Goal: Task Accomplishment & Management: Complete application form

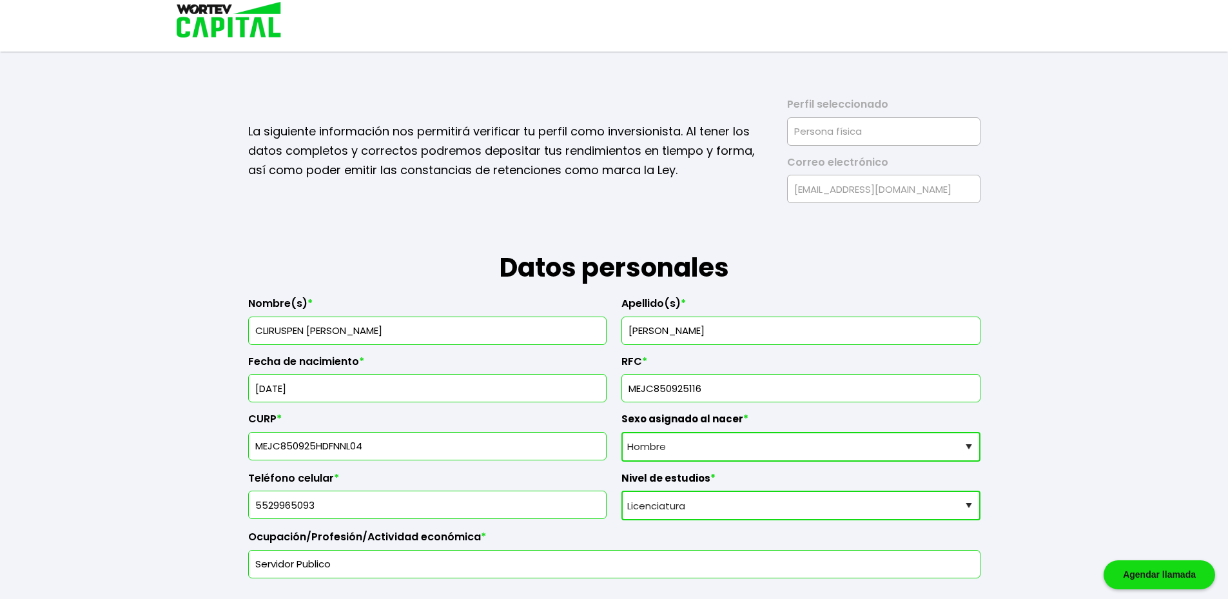
select select "Hombre"
select select "Licenciatura"
select select "DF"
select select "Banorte"
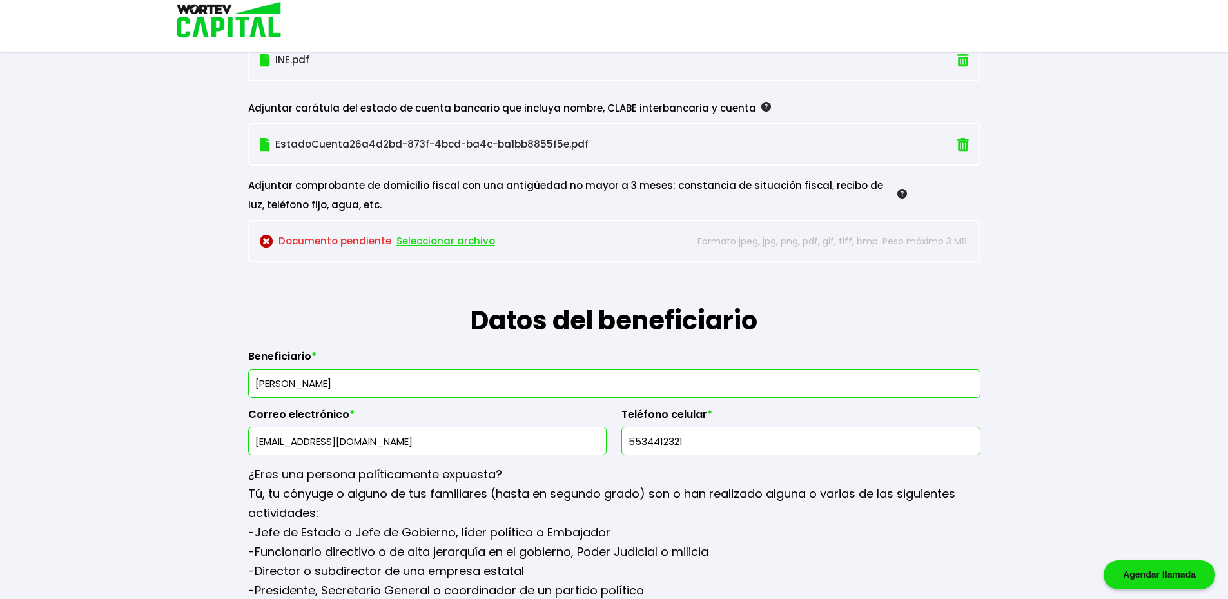
scroll to position [1250, 0]
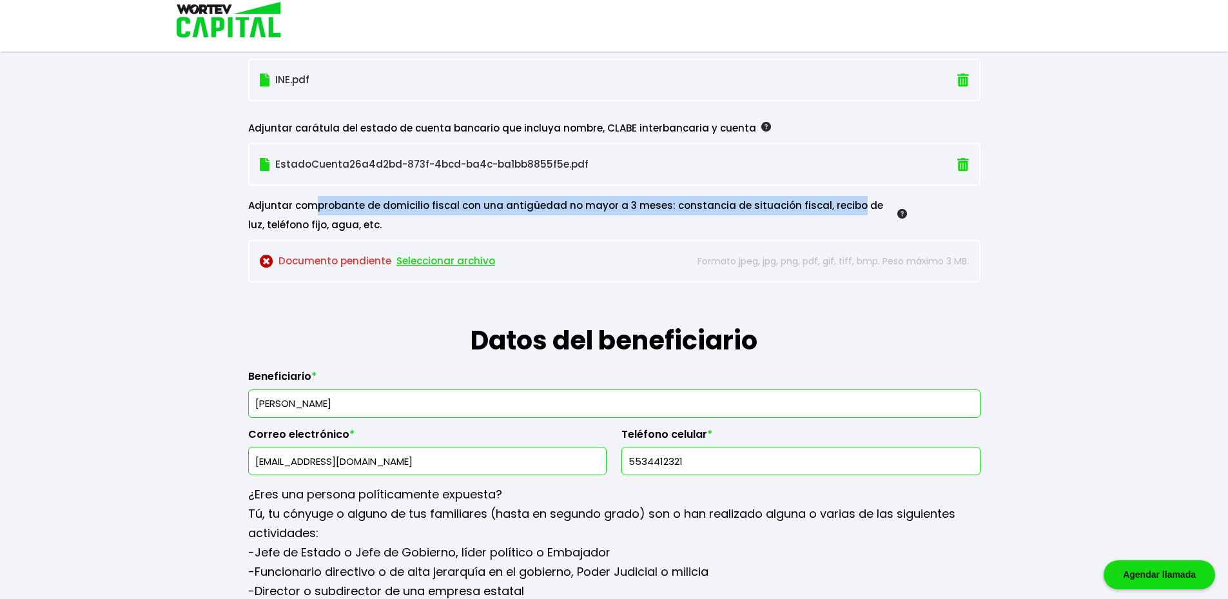
drag, startPoint x: 313, startPoint y: 206, endPoint x: 842, endPoint y: 212, distance: 528.8
click at [842, 212] on div "Adjuntar comprobante de domicilio fiscal con una antigüedad no mayor a 3 meses:…" at bounding box center [577, 215] width 659 height 39
click at [361, 216] on div "Adjuntar comprobante de domicilio fiscal con una antigüedad no mayor a 3 meses:…" at bounding box center [577, 215] width 659 height 39
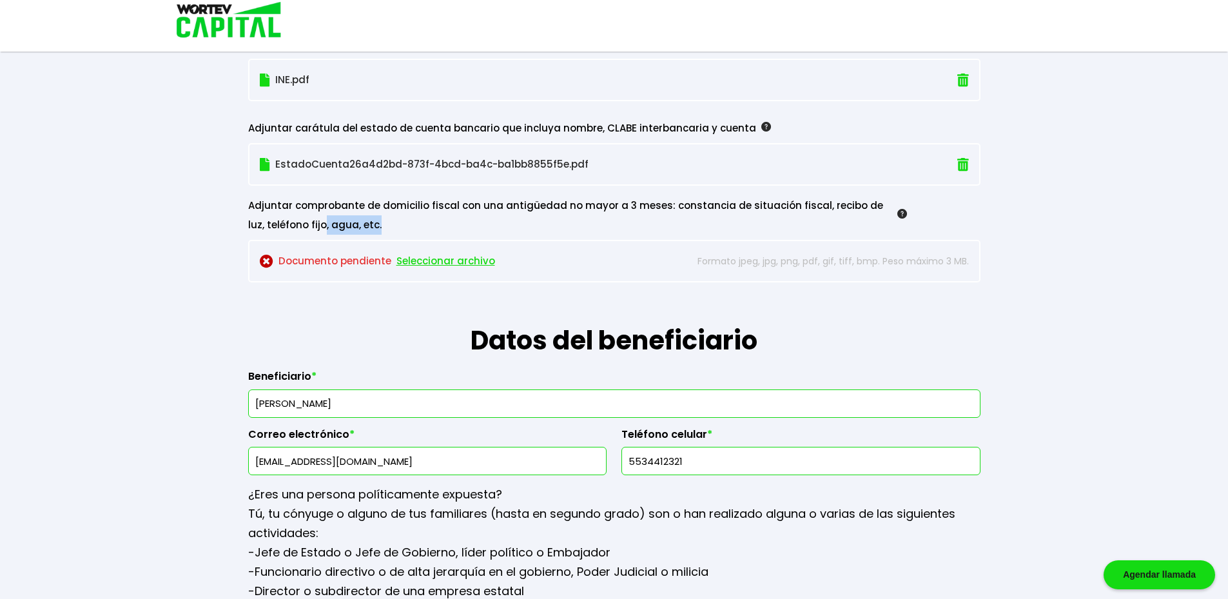
drag, startPoint x: 305, startPoint y: 221, endPoint x: 368, endPoint y: 221, distance: 62.6
click at [368, 221] on div "Adjuntar comprobante de domicilio fiscal con una antigüedad no mayor a 3 meses:…" at bounding box center [577, 215] width 659 height 39
click at [425, 263] on span "Seleccionar archivo" at bounding box center [446, 260] width 99 height 19
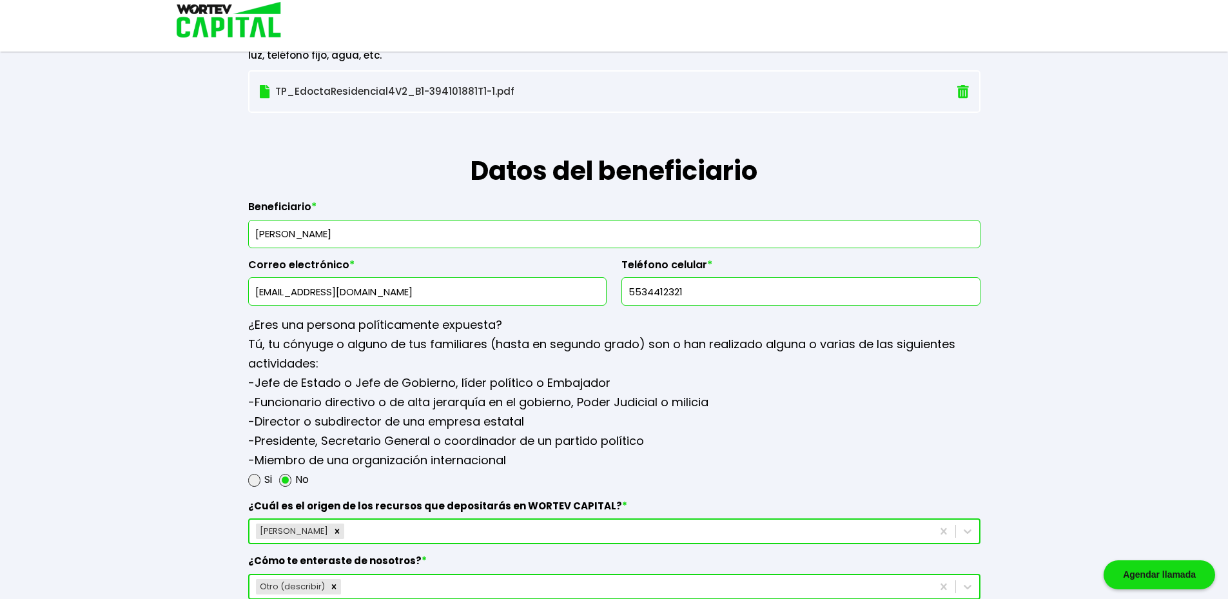
scroll to position [1637, 0]
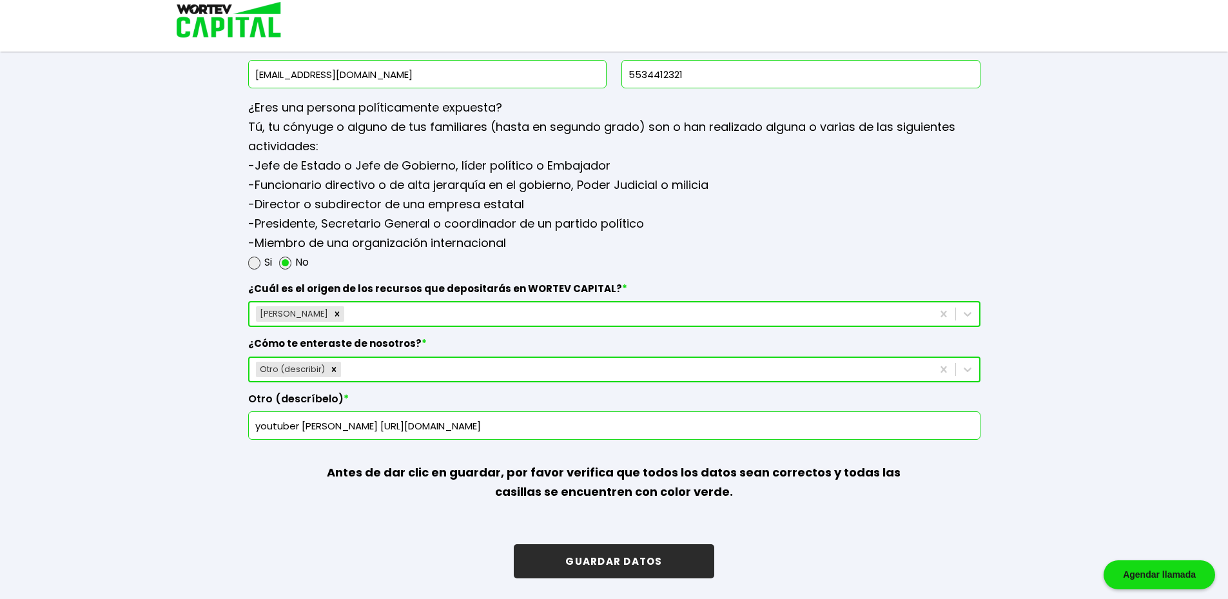
click at [671, 563] on button "GUARDAR DATOS" at bounding box center [614, 561] width 200 height 34
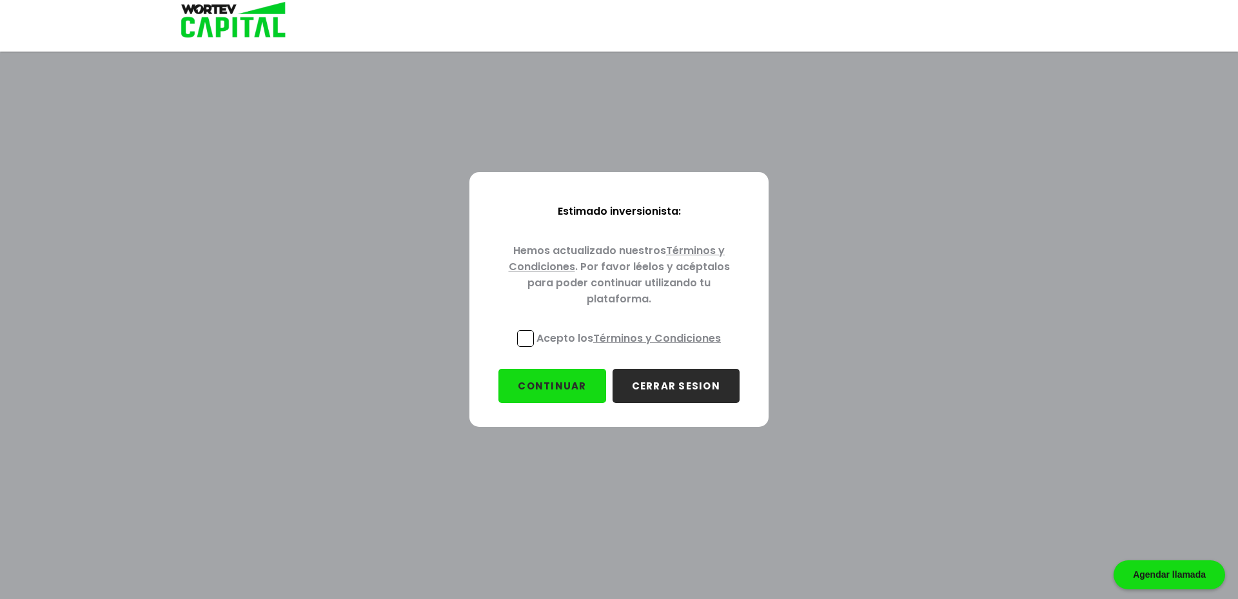
click at [535, 337] on label "Acepto los Términos y Condiciones" at bounding box center [619, 338] width 204 height 16
click at [631, 348] on input "Acepto los Términos y Condiciones" at bounding box center [631, 348] width 0 height 0
click at [582, 388] on button "CONTINUAR" at bounding box center [551, 386] width 107 height 34
click at [544, 389] on button "CONTINUAR" at bounding box center [551, 386] width 107 height 34
click at [548, 384] on button "CONTINUAR" at bounding box center [551, 386] width 107 height 34
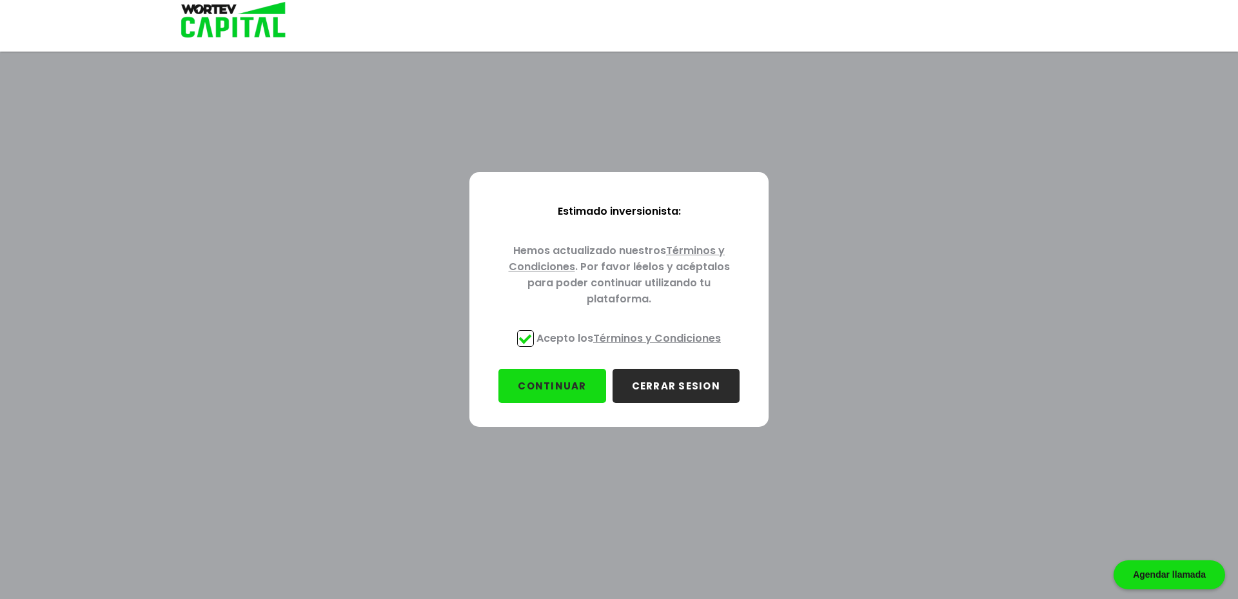
click at [548, 384] on button "CONTINUAR" at bounding box center [551, 386] width 107 height 34
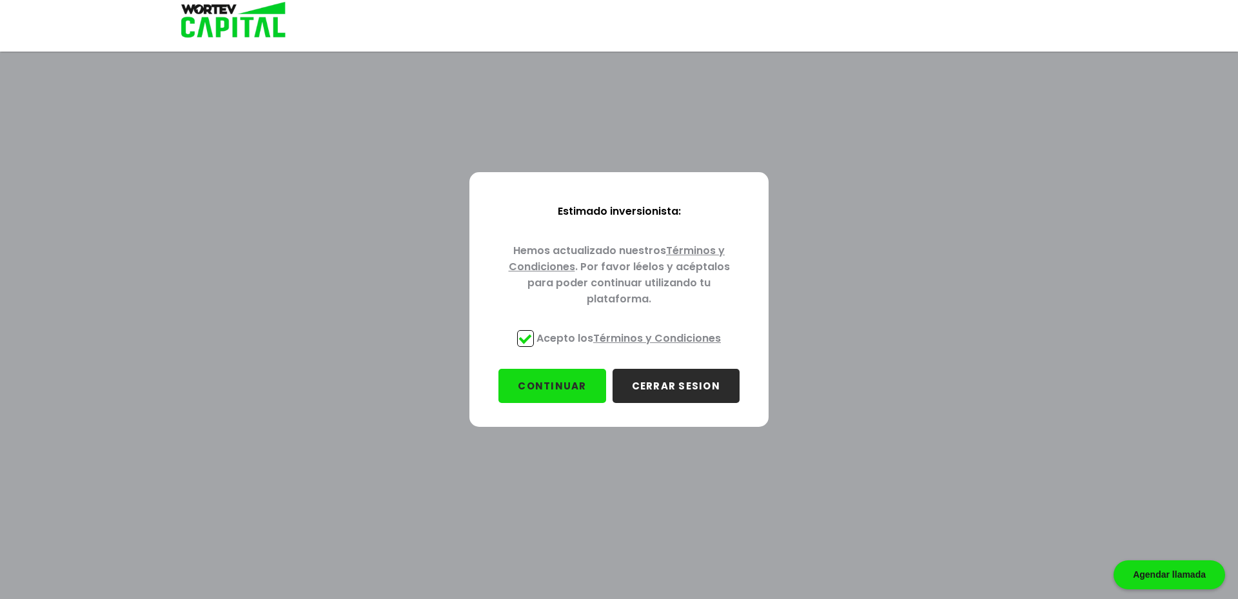
click at [548, 384] on button "CONTINUAR" at bounding box center [551, 386] width 107 height 34
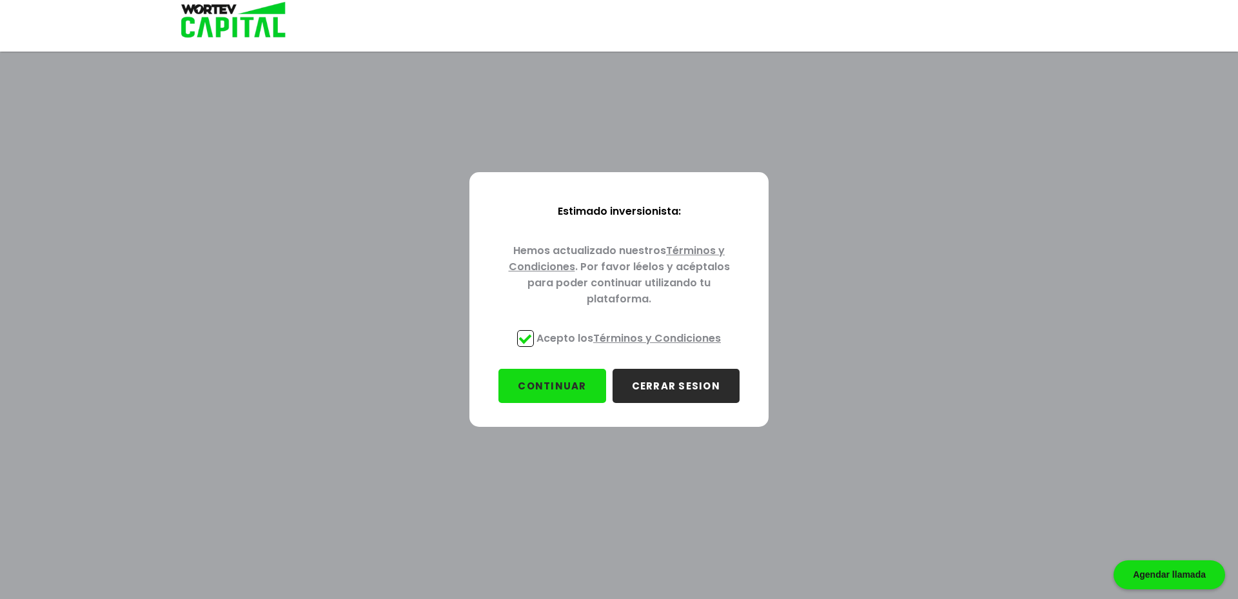
click at [585, 393] on button "CONTINUAR" at bounding box center [551, 386] width 107 height 34
click at [530, 341] on span at bounding box center [525, 338] width 17 height 17
click at [631, 348] on input "Acepto los Términos y Condiciones" at bounding box center [631, 348] width 0 height 0
click at [529, 344] on span at bounding box center [525, 338] width 17 height 17
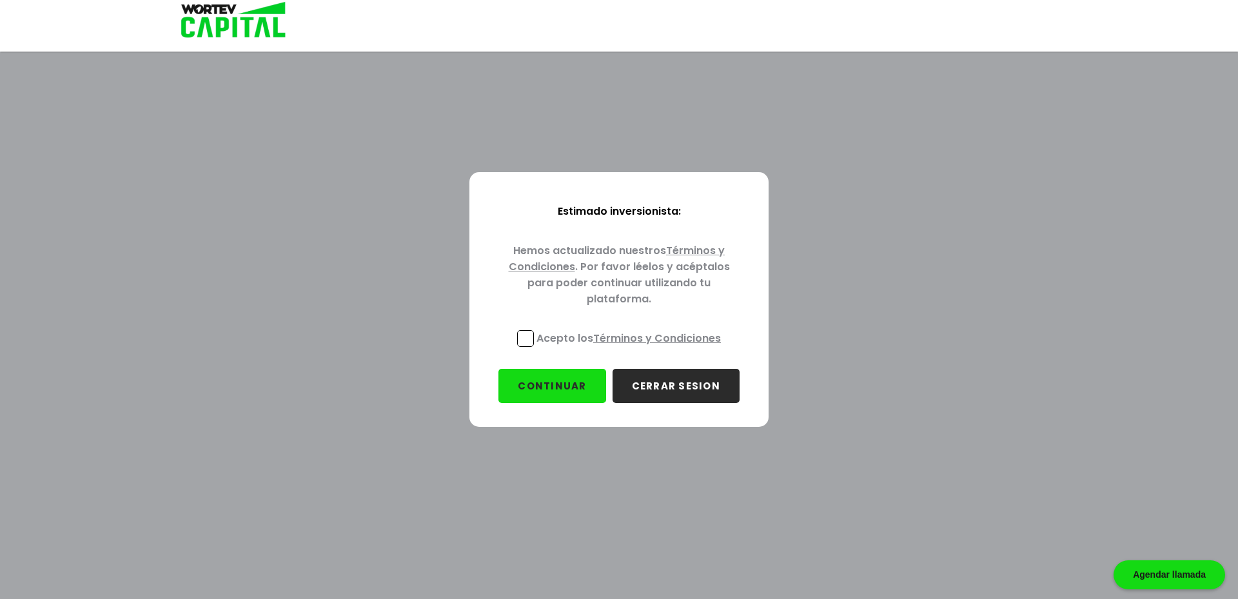
click at [631, 348] on input "Acepto los Términos y Condiciones" at bounding box center [631, 348] width 0 height 0
click at [546, 377] on button "CONTINUAR" at bounding box center [551, 386] width 107 height 34
click at [546, 382] on button "CONTINUAR" at bounding box center [551, 386] width 107 height 34
click at [550, 382] on button "CONTINUAR" at bounding box center [551, 386] width 107 height 34
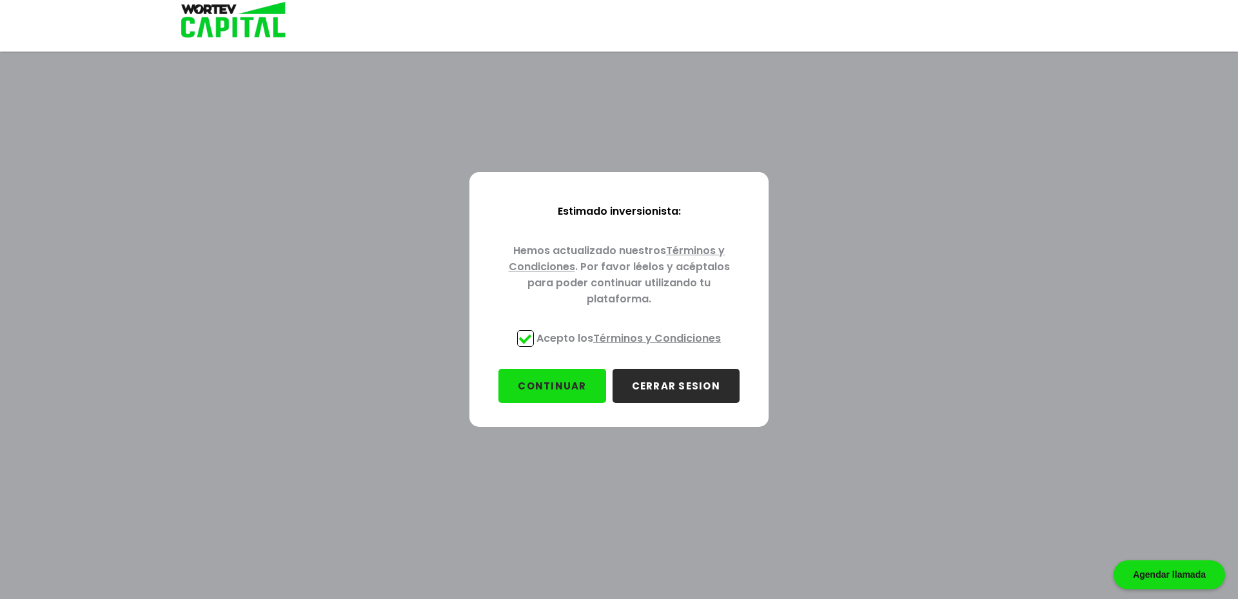
click at [535, 383] on button "CONTINUAR" at bounding box center [551, 386] width 107 height 34
click at [536, 383] on button "CONTINUAR" at bounding box center [551, 386] width 107 height 34
click at [586, 401] on button "CONTINUAR" at bounding box center [551, 386] width 107 height 34
click at [583, 386] on button "CONTINUAR" at bounding box center [551, 386] width 107 height 34
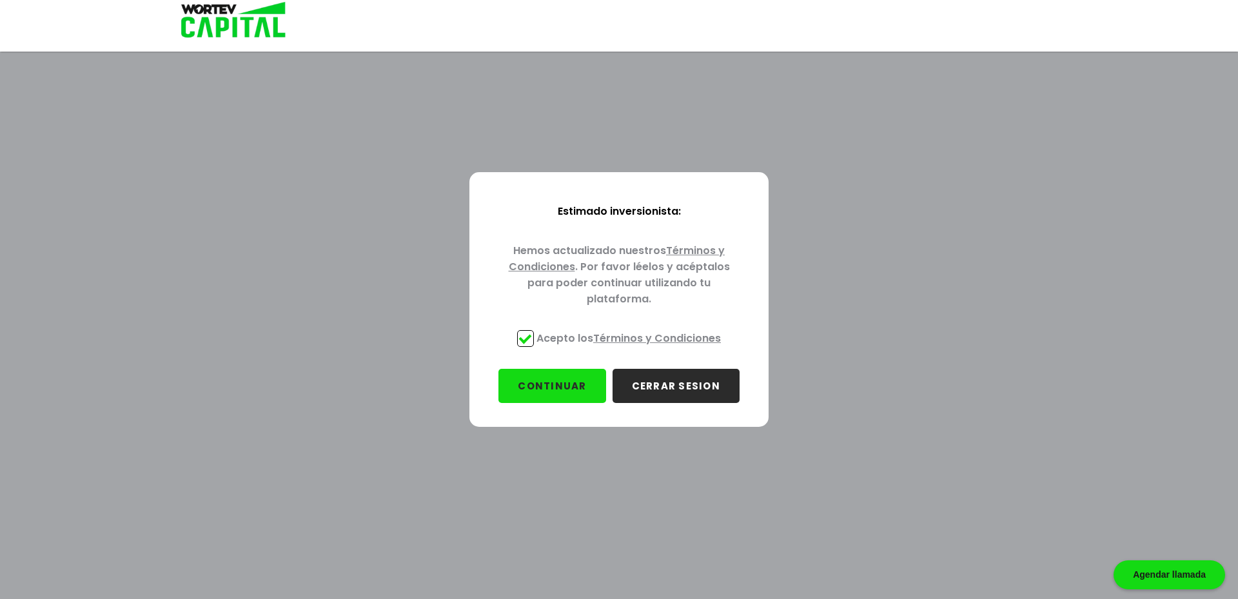
click at [583, 386] on button "CONTINUAR" at bounding box center [551, 386] width 107 height 34
click at [582, 386] on button "CONTINUAR" at bounding box center [551, 386] width 107 height 34
click at [554, 384] on button "CONTINUAR" at bounding box center [551, 386] width 107 height 34
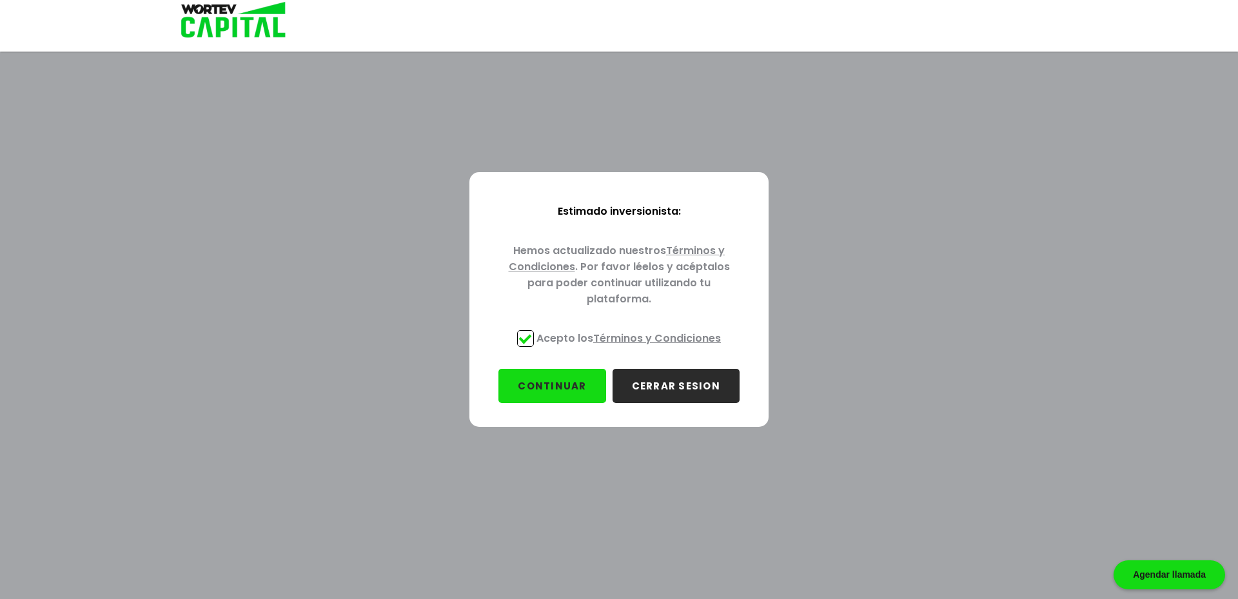
click at [553, 383] on button "CONTINUAR" at bounding box center [551, 386] width 107 height 34
drag, startPoint x: 671, startPoint y: 385, endPoint x: 625, endPoint y: 244, distance: 148.5
click at [633, 261] on div "Estimado inversionista: Hemos actualizado nuestros Términos y Condiciones . Por…" at bounding box center [619, 299] width 258 height 213
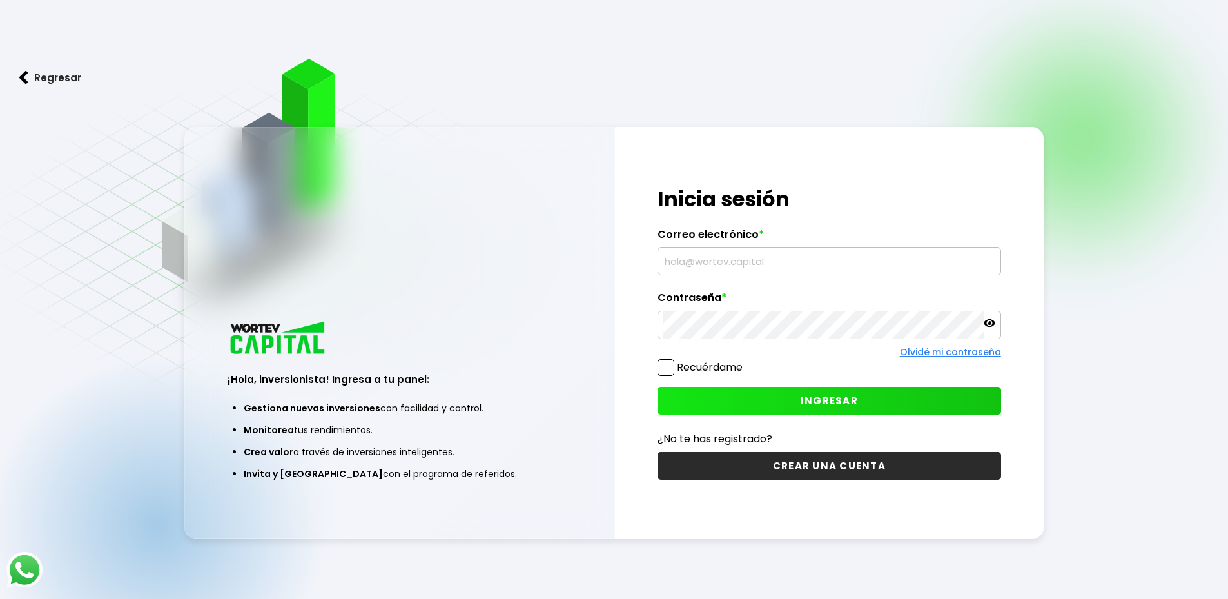
click at [789, 262] on input "text" at bounding box center [830, 261] width 332 height 27
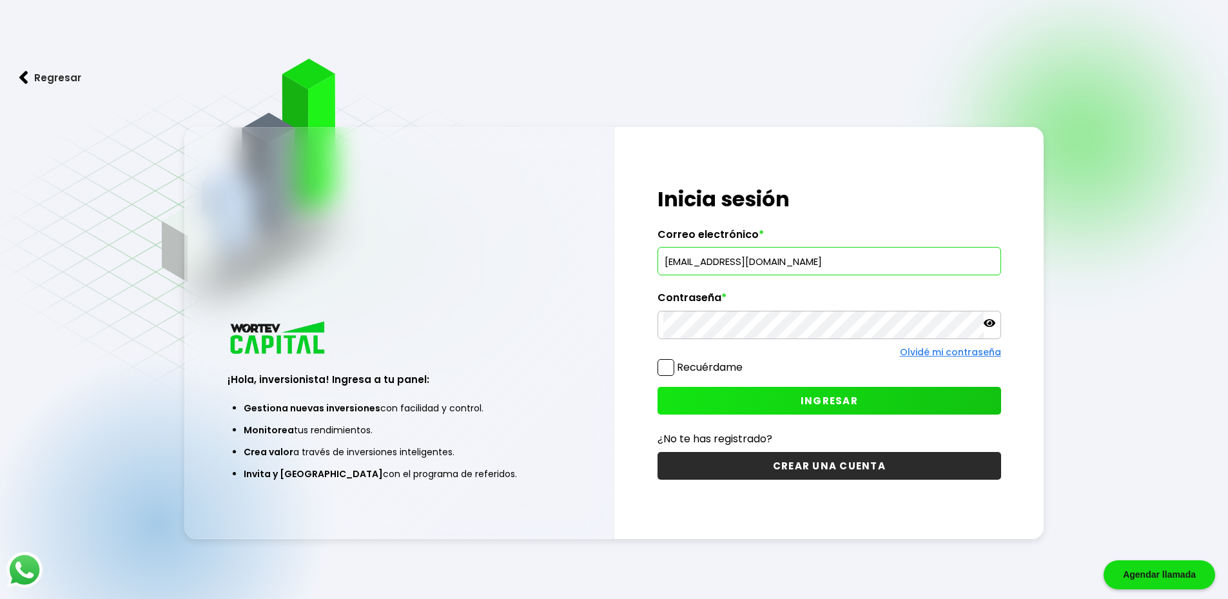
type input "[EMAIL_ADDRESS][DOMAIN_NAME]"
click at [727, 400] on button "INGRESAR" at bounding box center [830, 401] width 344 height 28
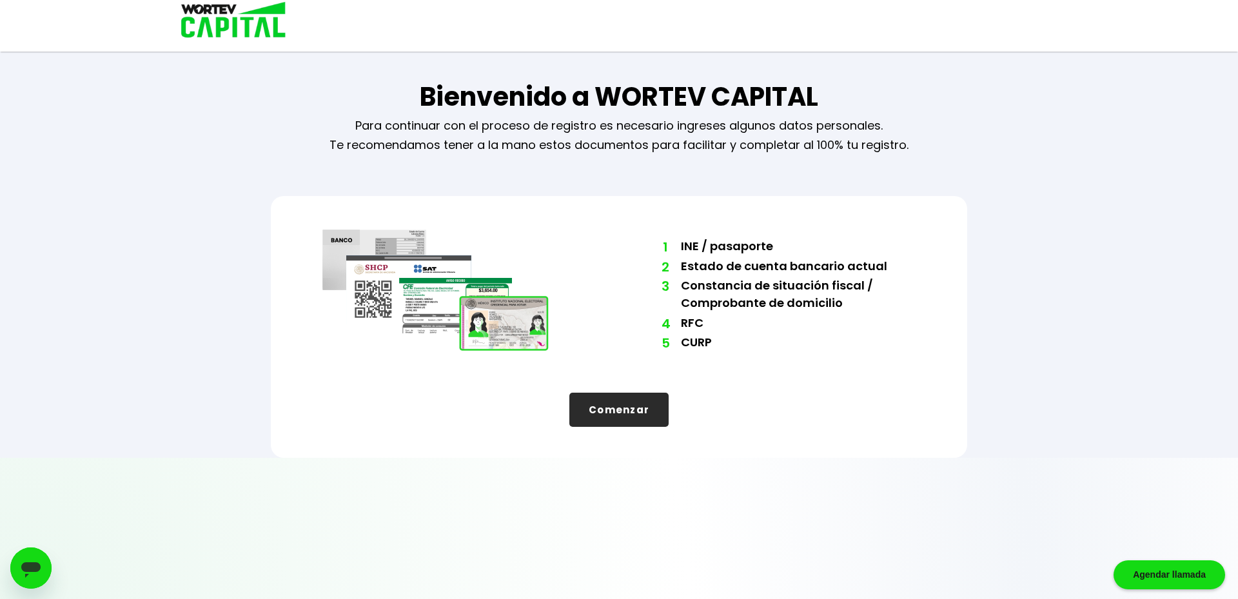
click at [648, 408] on button "Comenzar" at bounding box center [618, 410] width 99 height 34
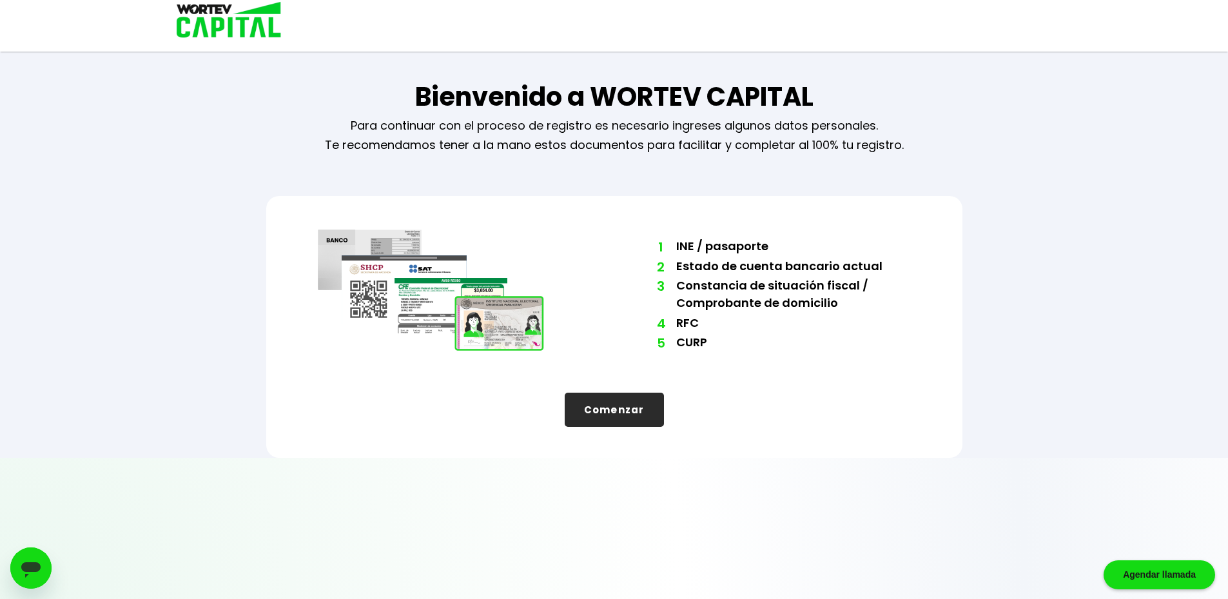
select select "Hombre"
select select "Licenciatura"
select select "DF"
select select "Banorte"
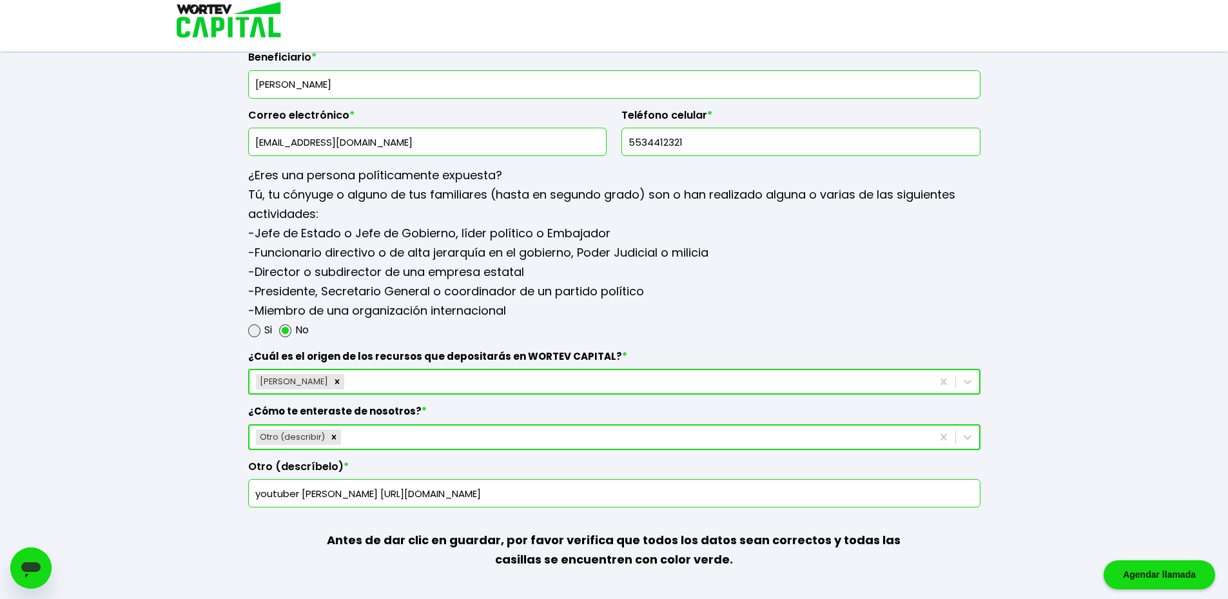
scroll to position [1637, 0]
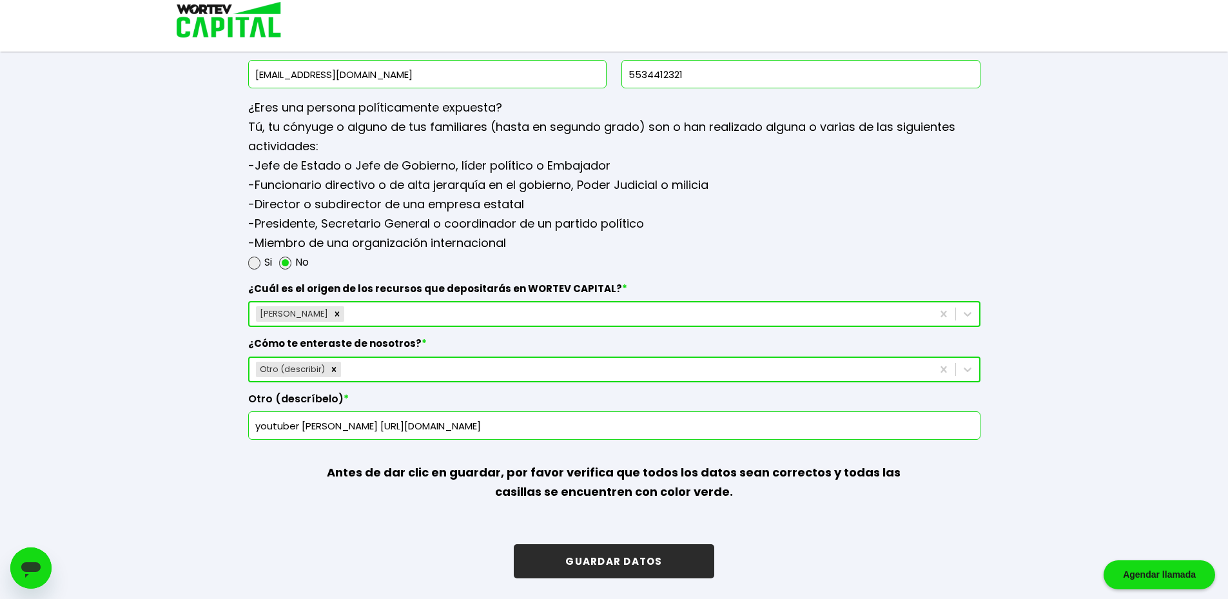
click at [618, 566] on button "GUARDAR DATOS" at bounding box center [614, 561] width 200 height 34
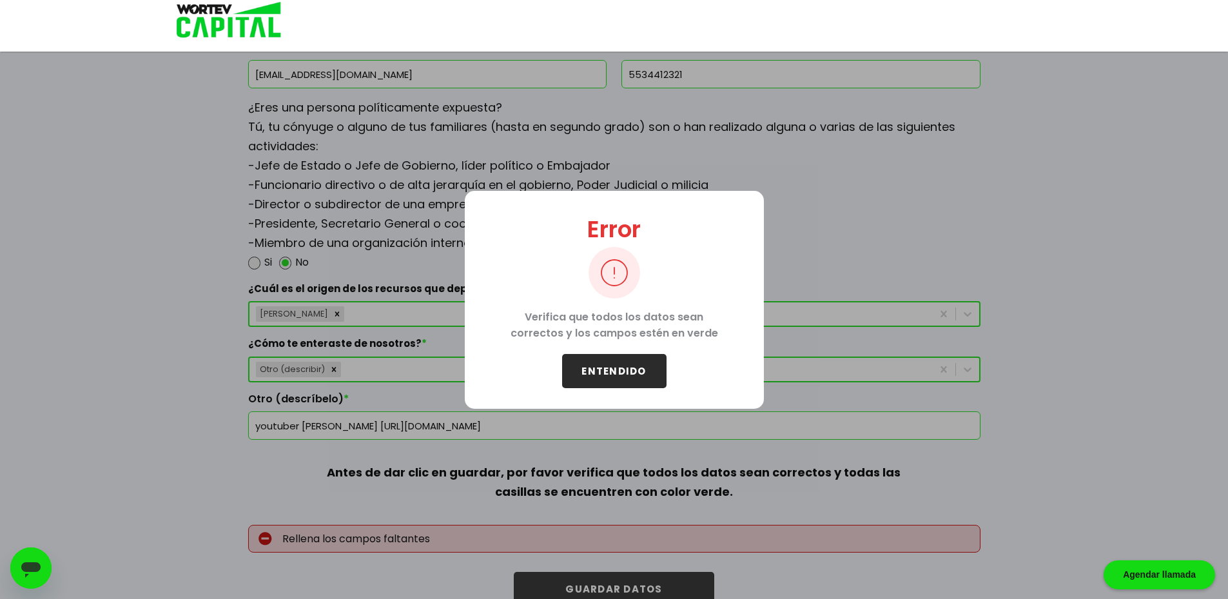
click at [612, 364] on button "ENTENDIDO" at bounding box center [614, 371] width 104 height 34
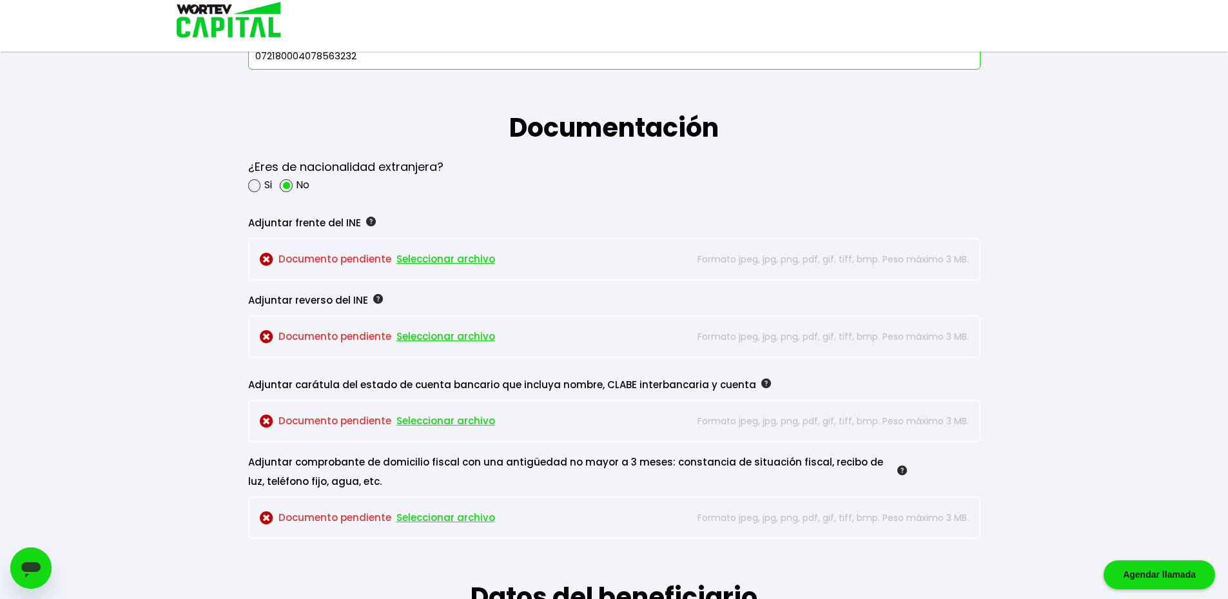
scroll to position [992, 0]
click at [446, 265] on span "Seleccionar archivo" at bounding box center [446, 260] width 99 height 19
click at [435, 258] on span "Seleccionar archivo" at bounding box center [446, 260] width 99 height 19
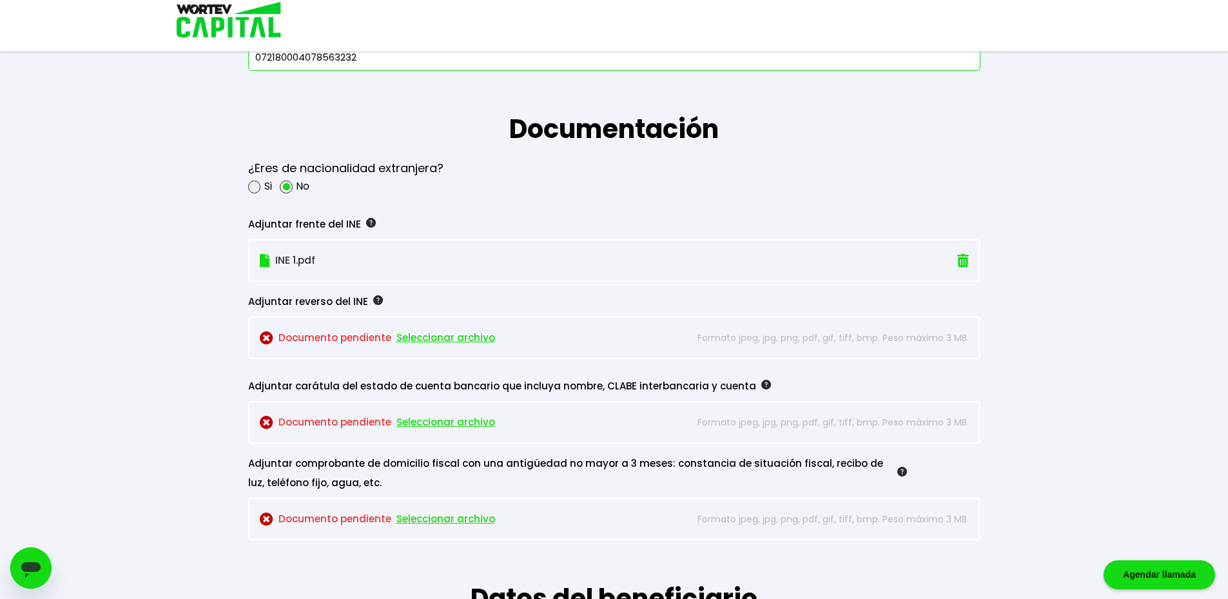
click at [436, 344] on span "Seleccionar archivo" at bounding box center [446, 337] width 99 height 19
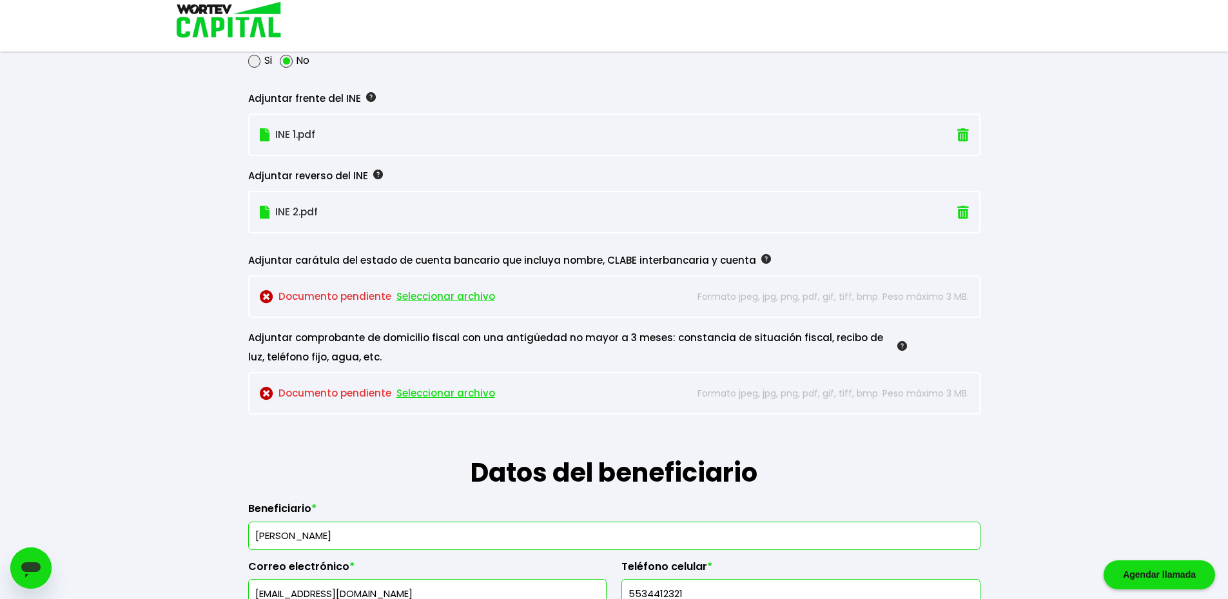
scroll to position [1121, 0]
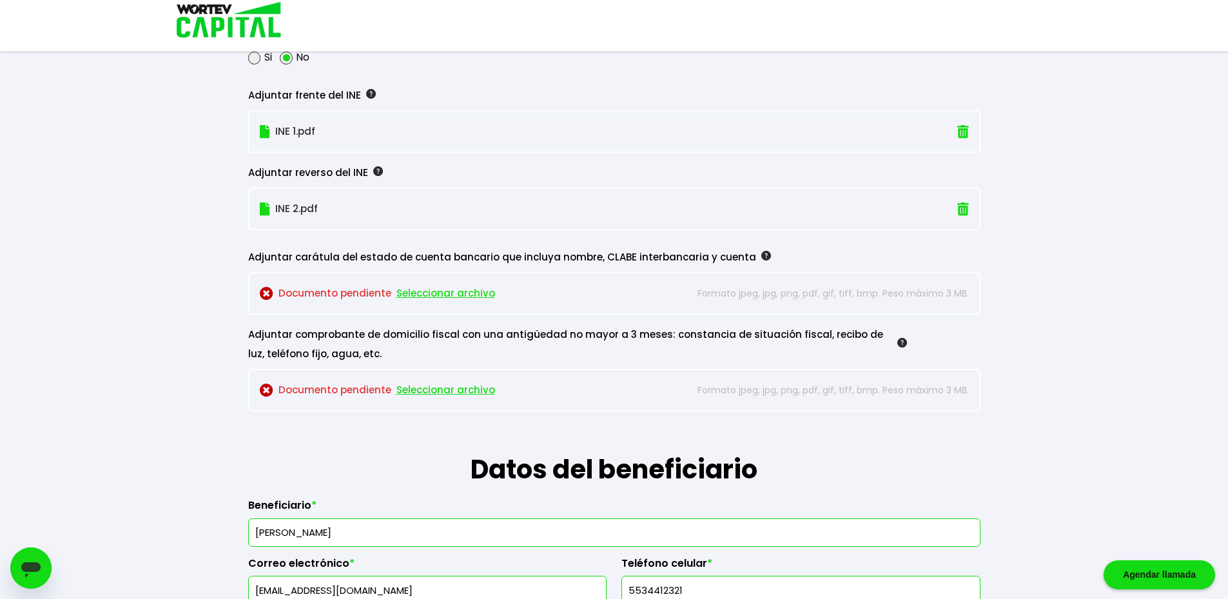
click at [459, 299] on span "Seleccionar archivo" at bounding box center [446, 293] width 99 height 19
click at [397, 382] on span "Seleccionar archivo" at bounding box center [446, 389] width 99 height 19
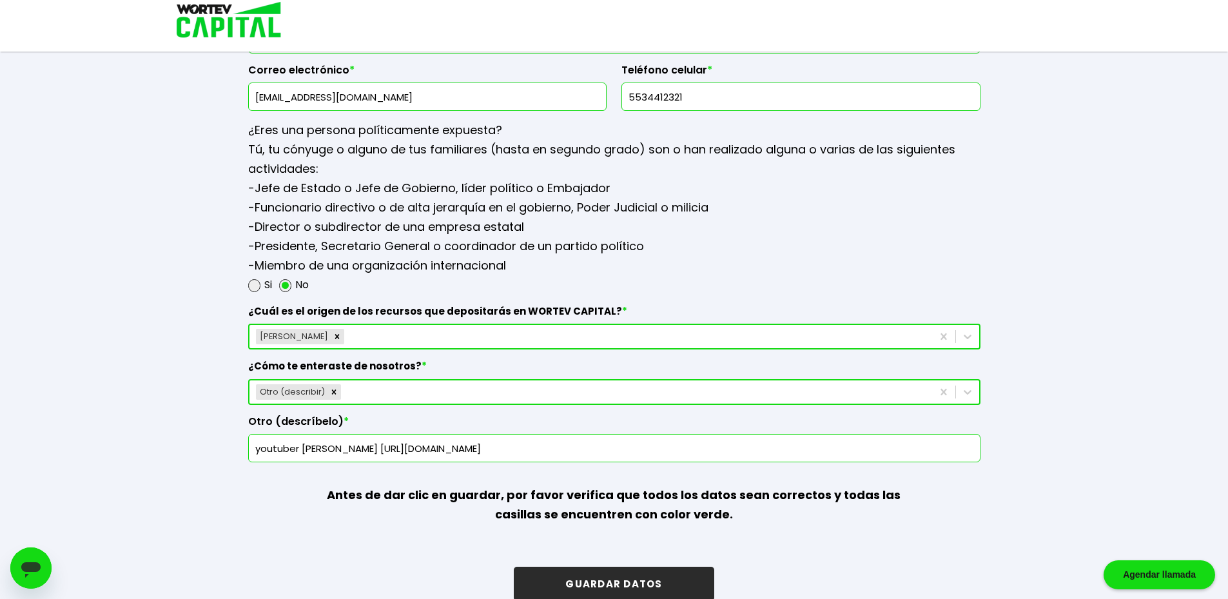
scroll to position [1637, 0]
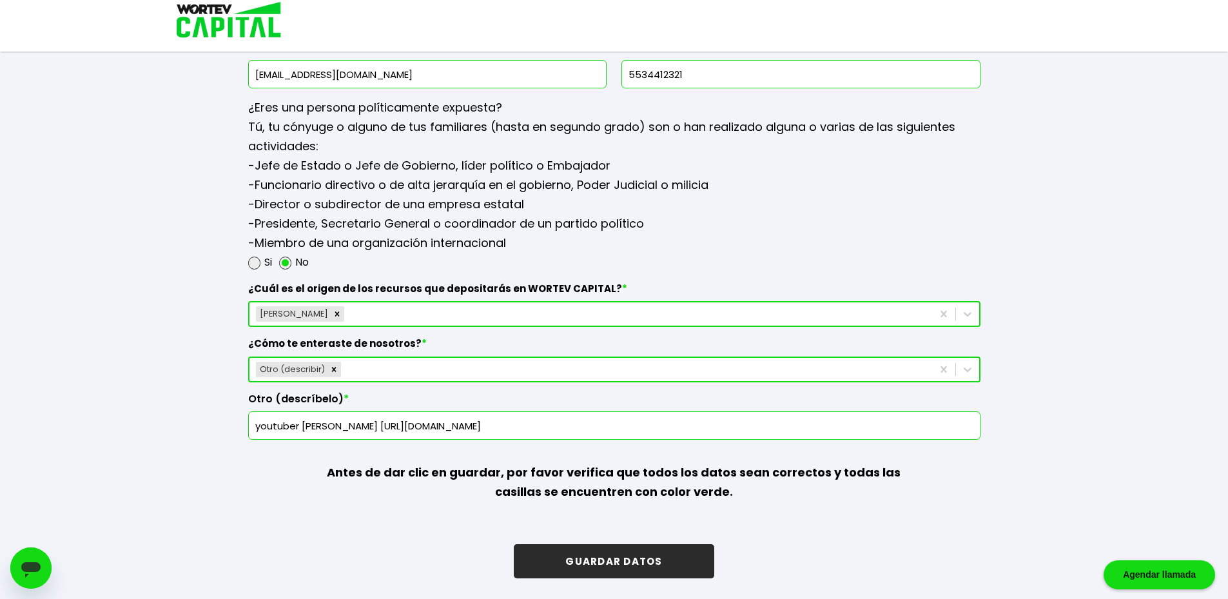
click at [593, 567] on button "GUARDAR DATOS" at bounding box center [614, 561] width 200 height 34
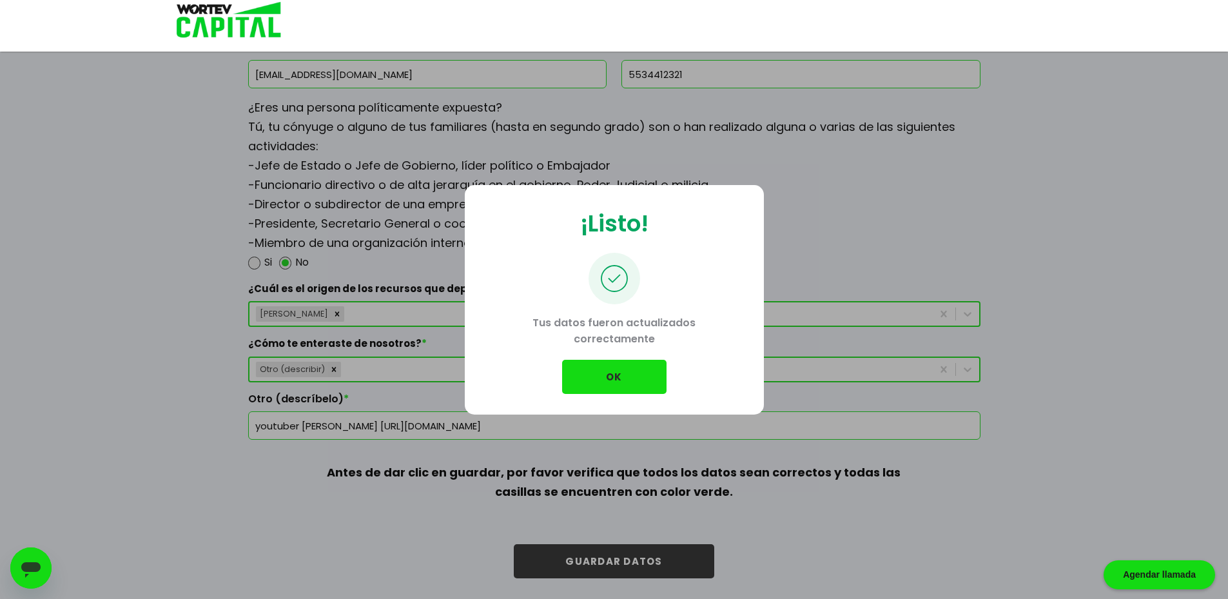
click at [620, 377] on button "OK" at bounding box center [614, 377] width 104 height 34
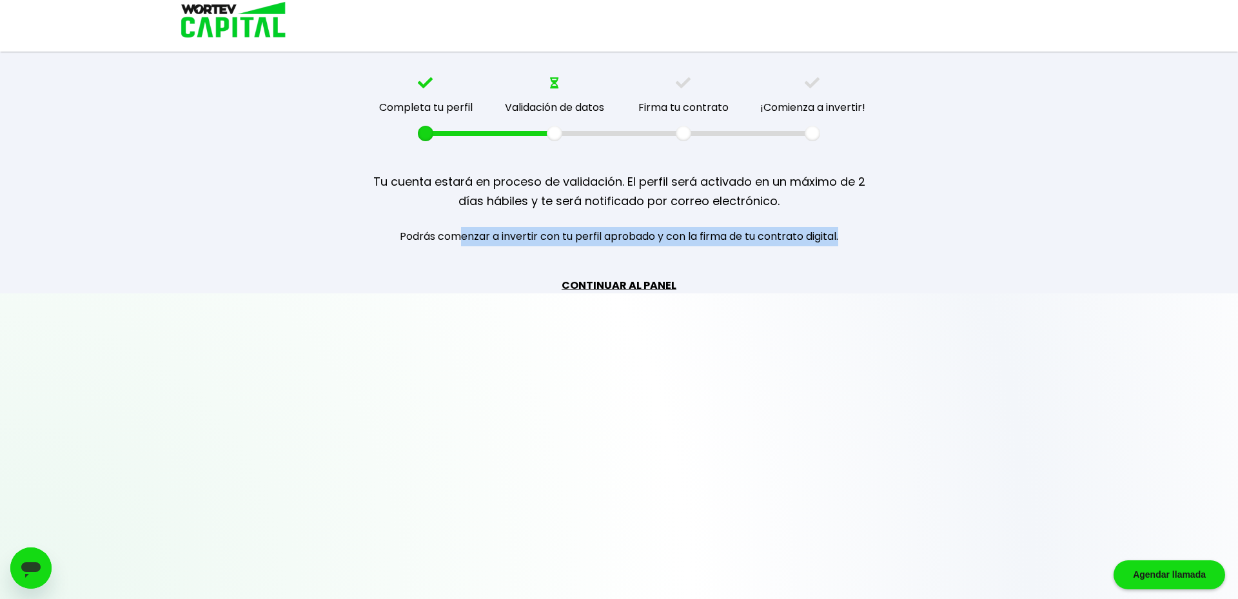
drag, startPoint x: 464, startPoint y: 238, endPoint x: 859, endPoint y: 235, distance: 395.3
click at [859, 235] on p "Podrás comenzar a invertir con tu perfil aprobado y con la firma de tu contrato…" at bounding box center [619, 236] width 516 height 19
click at [646, 285] on link "CONTINUAR AL PANEL" at bounding box center [619, 285] width 115 height 16
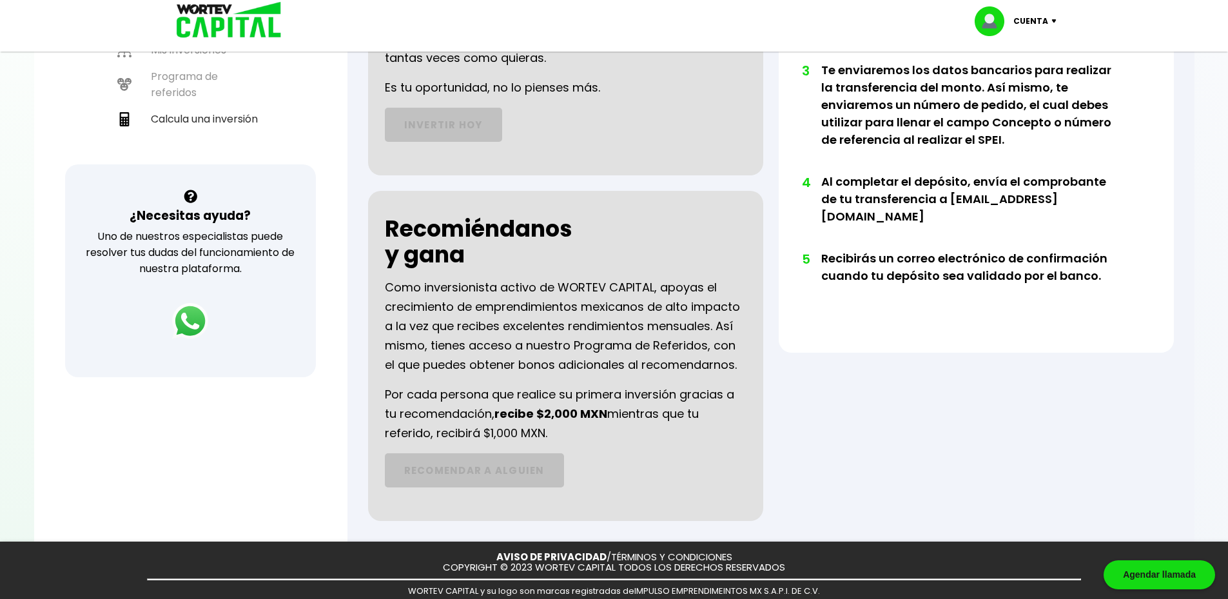
scroll to position [321, 0]
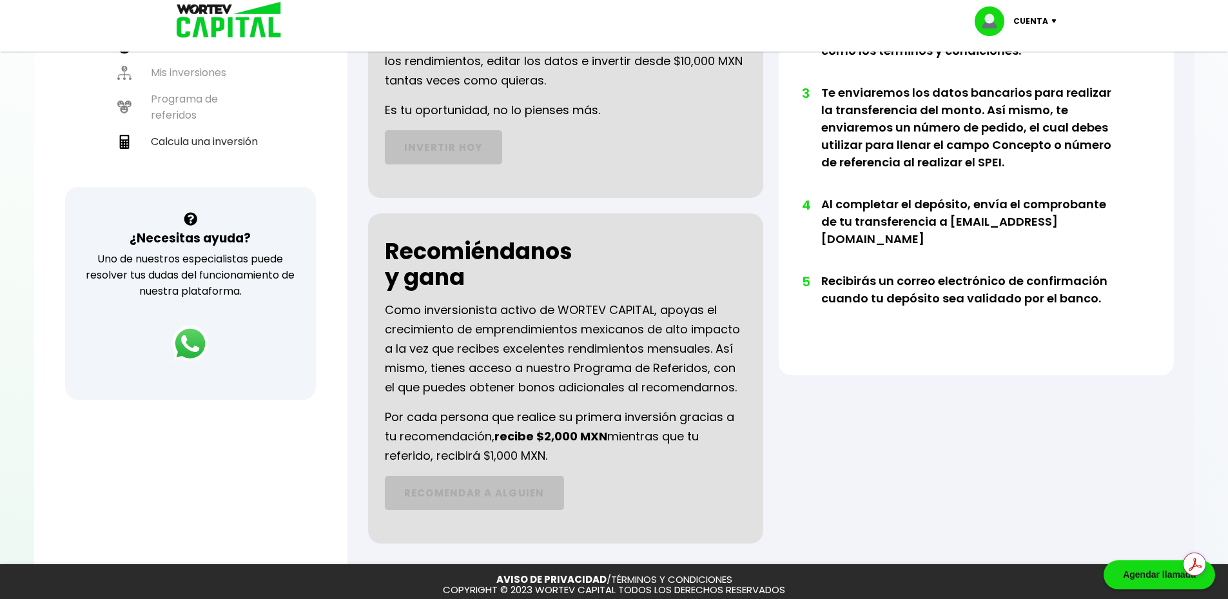
click at [480, 462] on p "Por cada persona que realice su primera inversión gracias a tu recomendación, r…" at bounding box center [566, 437] width 362 height 58
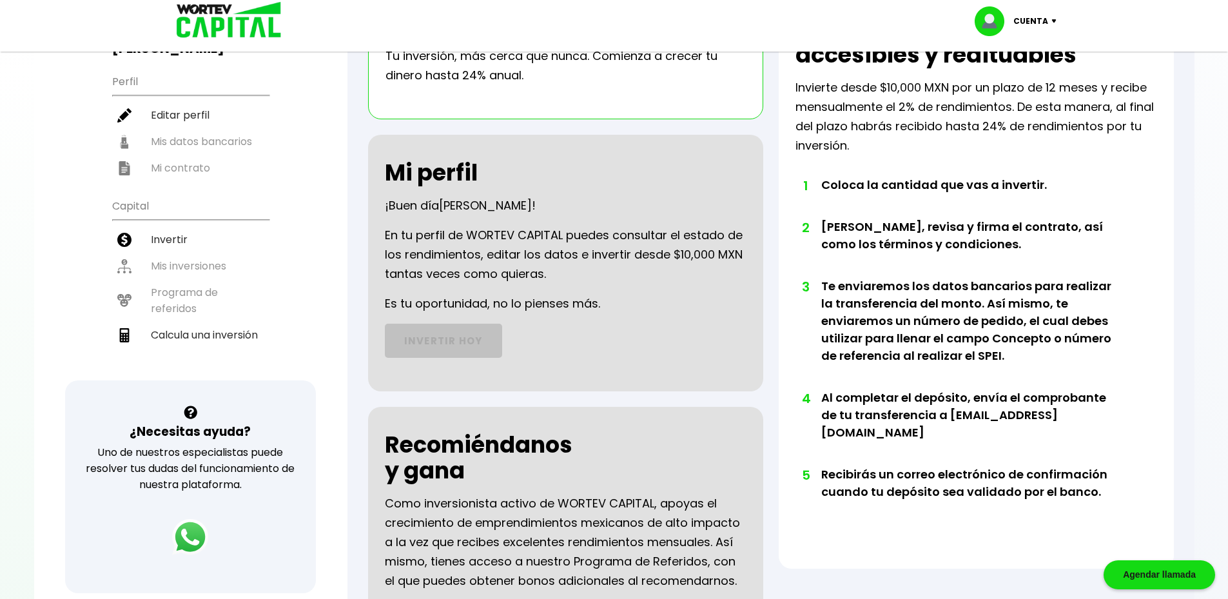
scroll to position [0, 0]
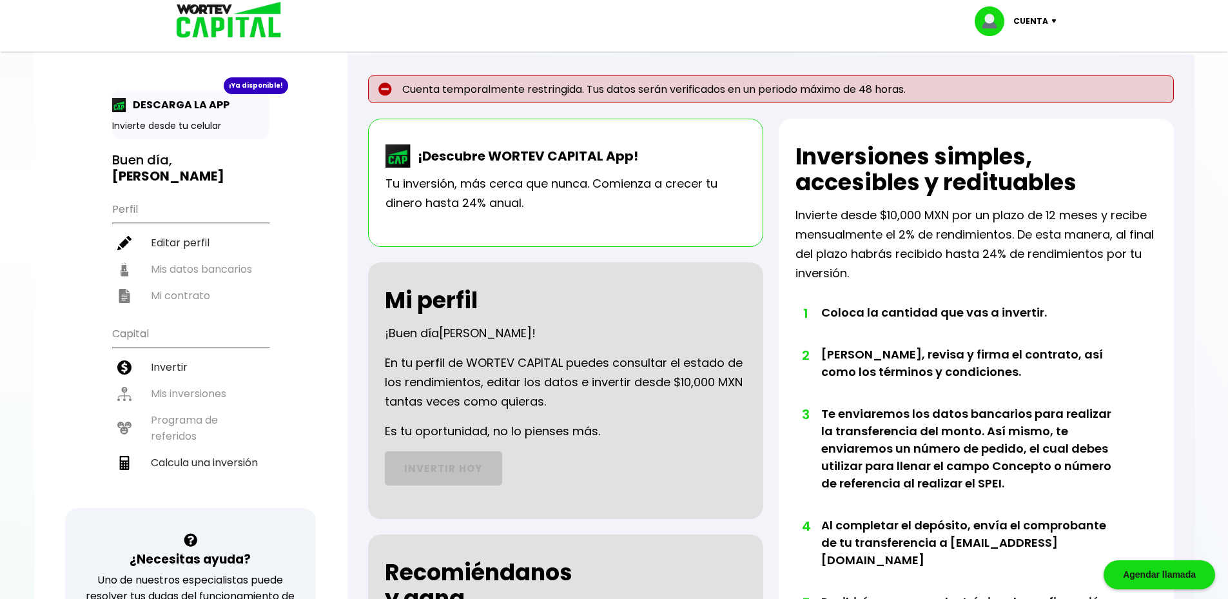
click at [1039, 21] on p "Cuenta" at bounding box center [1031, 21] width 35 height 19
click at [1030, 64] on link "Editar perfil" at bounding box center [1017, 60] width 50 height 14
select select "Hombre"
select select "Licenciatura"
select select "DF"
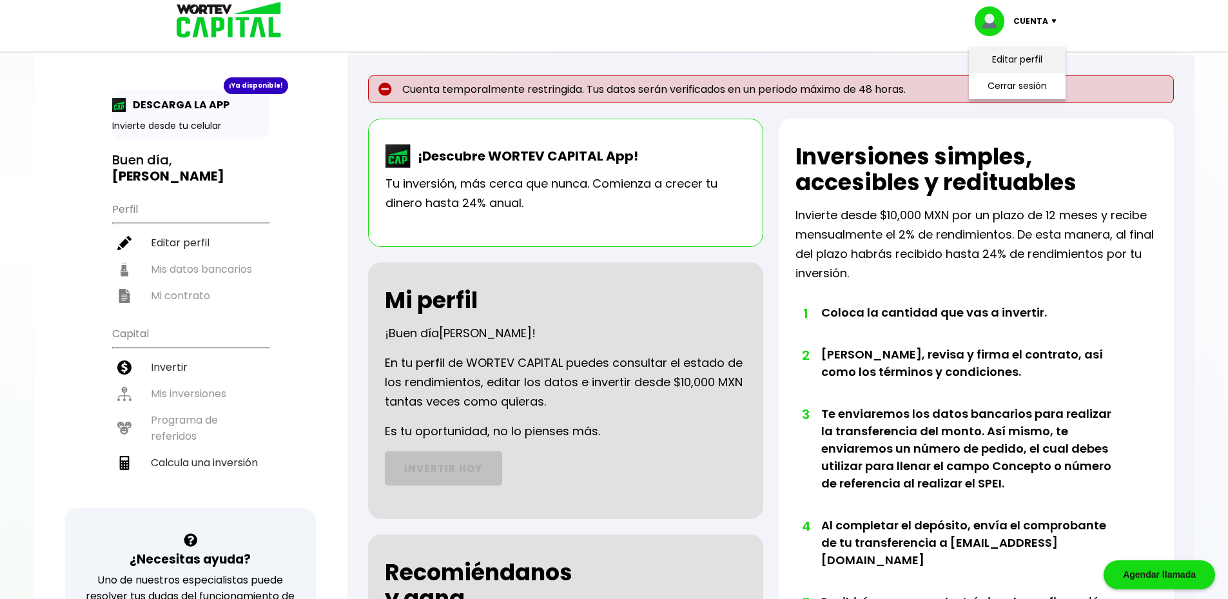
select select "Banorte"
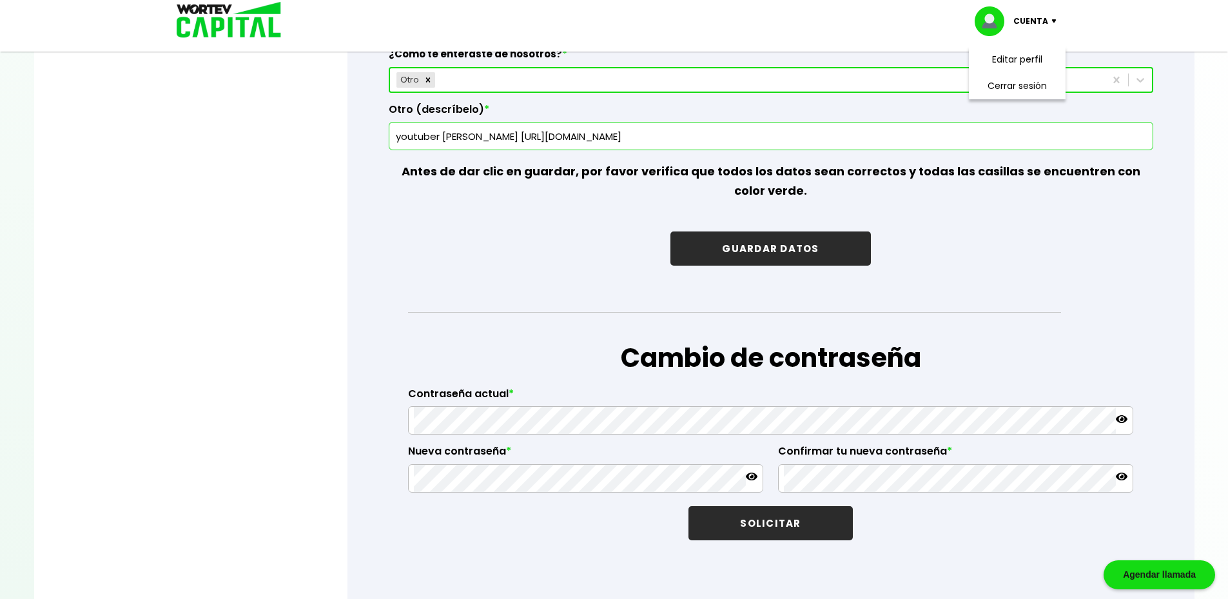
scroll to position [1999, 0]
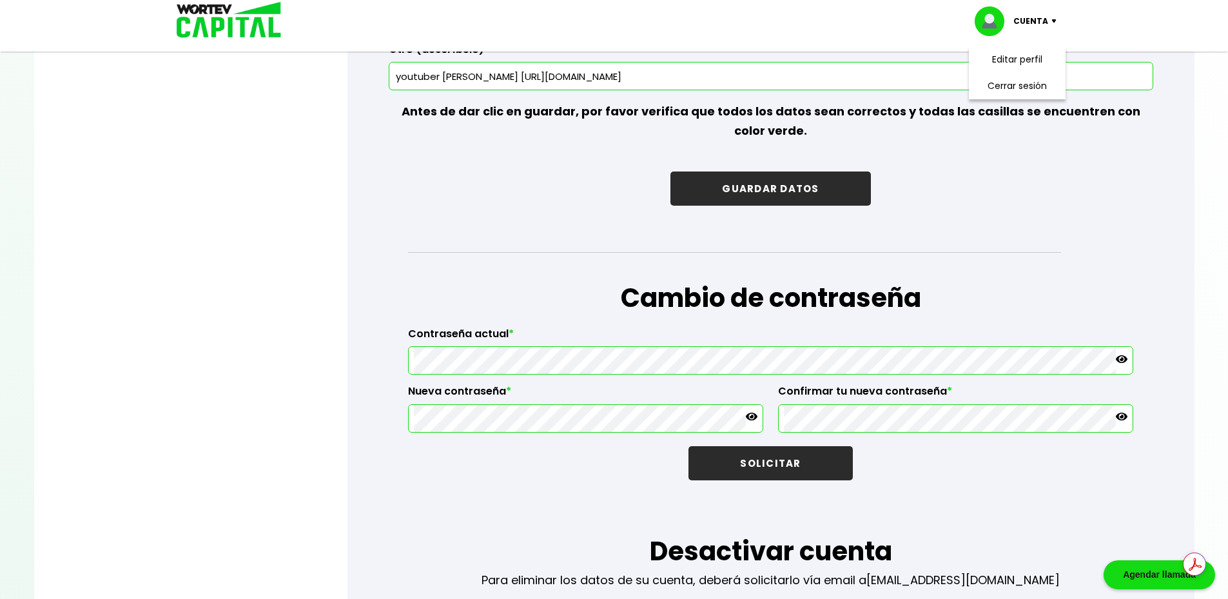
click at [791, 462] on button "SOLICITAR" at bounding box center [771, 463] width 164 height 34
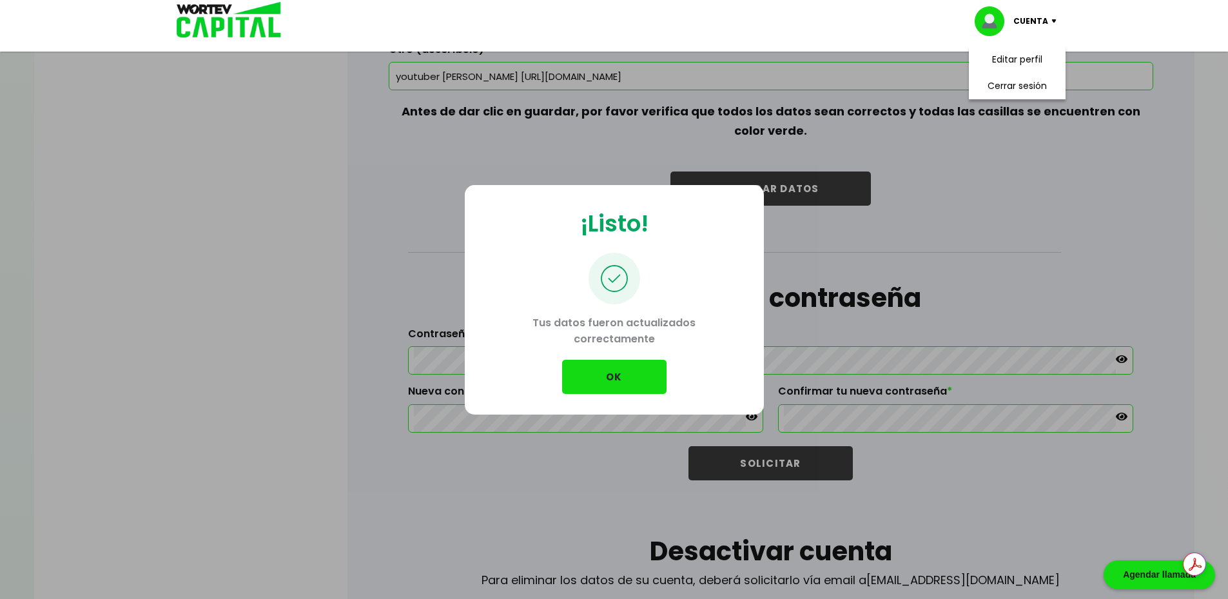
click at [604, 375] on button "OK" at bounding box center [614, 377] width 104 height 34
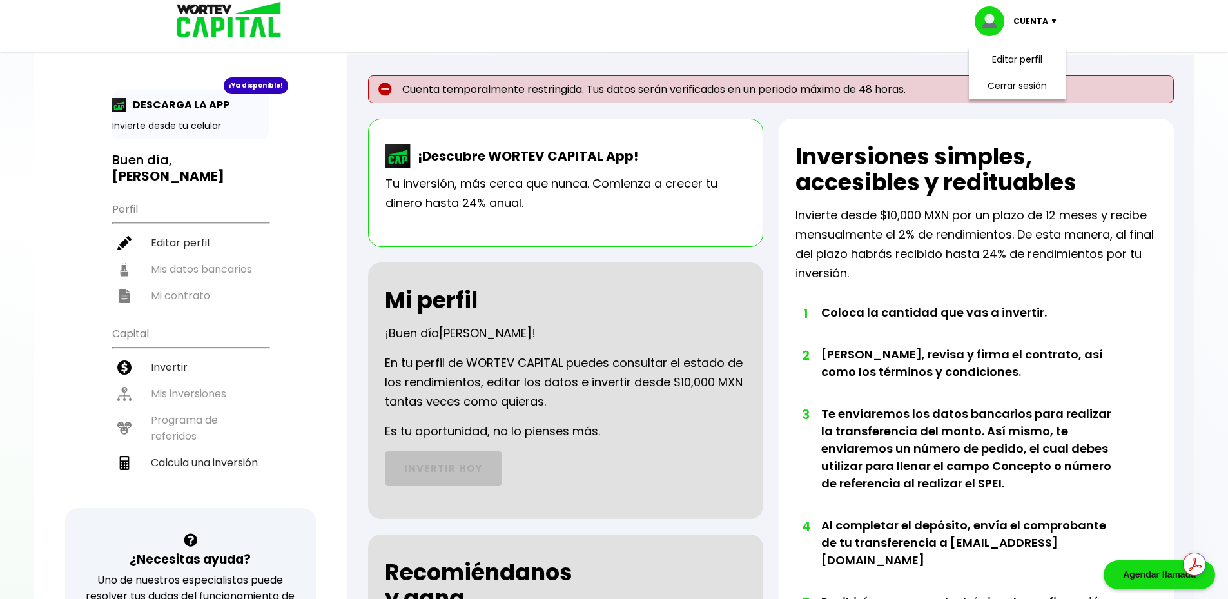
click at [634, 244] on div "¡Descubre WORTEV CAPITAL App! Tu inversión, más cerca que nunca. Comienza a cre…" at bounding box center [565, 183] width 395 height 128
click at [862, 184] on h2 "Inversiones simples, accesibles y redituables" at bounding box center [977, 170] width 362 height 52
click at [1038, 57] on link "Editar perfil" at bounding box center [1017, 60] width 50 height 14
select select "Hombre"
select select "Licenciatura"
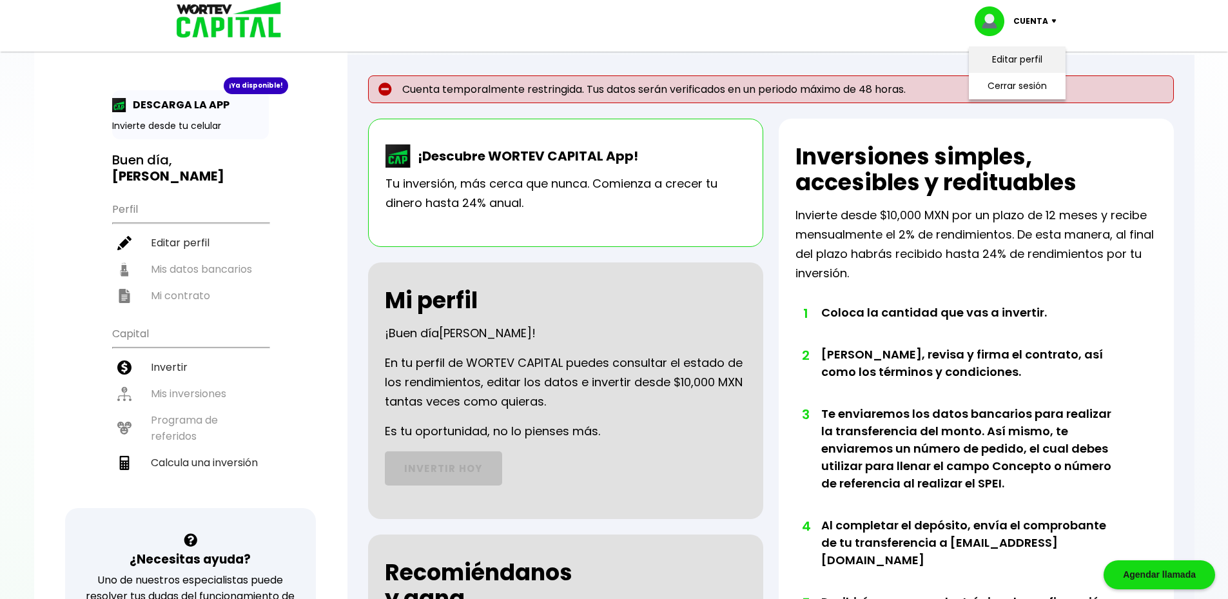
select select "DF"
select select "Banorte"
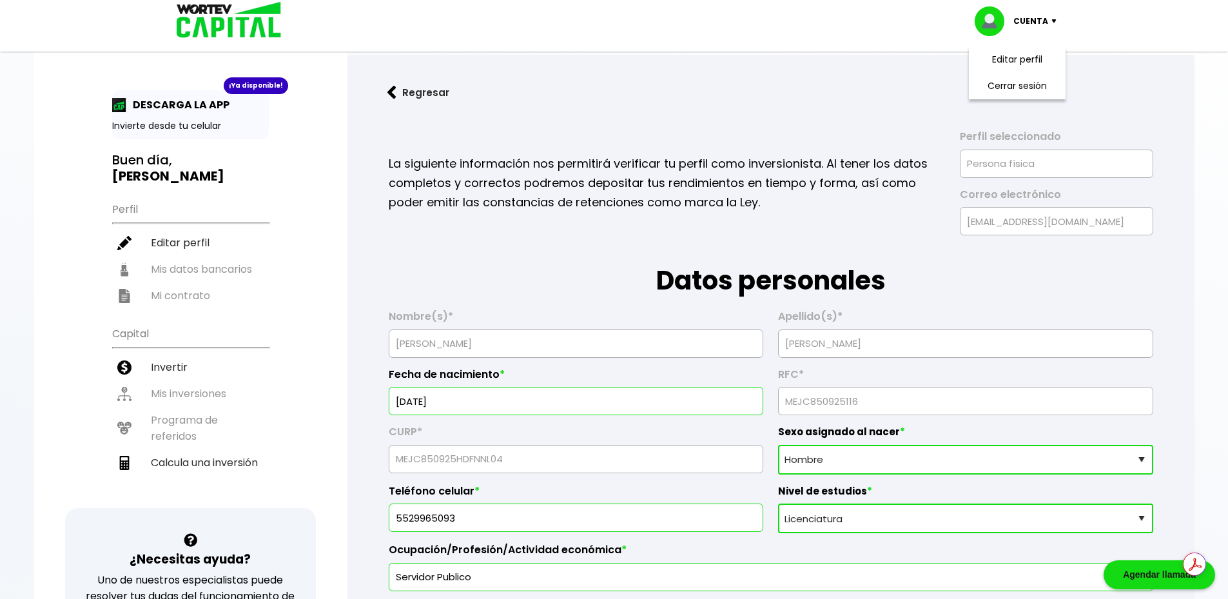
click at [994, 207] on div "[EMAIL_ADDRESS][DOMAIN_NAME]" at bounding box center [1056, 221] width 193 height 28
click at [217, 251] on ul "Perfil Editar perfil Mis datos bancarios Mi contrato" at bounding box center [190, 252] width 157 height 114
click at [181, 281] on ul "Perfil Editar perfil Mis datos bancarios Mi contrato" at bounding box center [190, 252] width 157 height 114
click at [186, 384] on ul "Capital Invertir Mis inversiones Programa de referidos Calcula una inversión" at bounding box center [190, 413] width 157 height 189
click at [183, 414] on ul "Capital Invertir Mis inversiones Programa de referidos Calcula una inversión" at bounding box center [190, 413] width 157 height 189
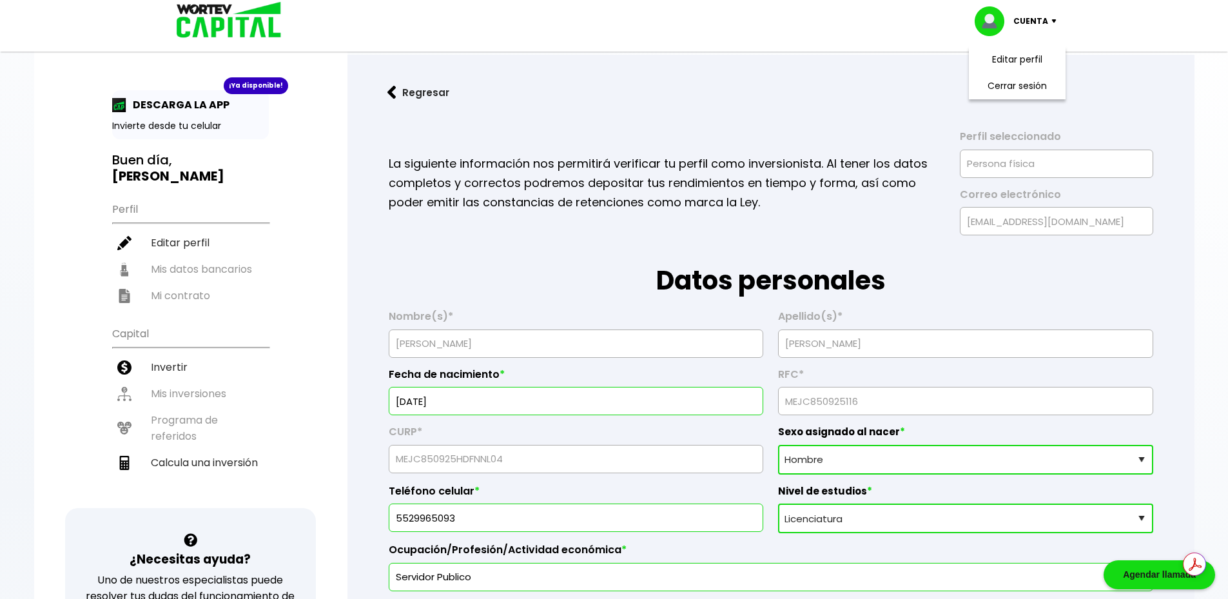
drag, startPoint x: 326, startPoint y: 0, endPoint x: 952, endPoint y: 248, distance: 674.2
click at [954, 249] on h1 "Datos personales" at bounding box center [771, 267] width 765 height 64
drag, startPoint x: 572, startPoint y: 1, endPoint x: 820, endPoint y: 23, distance: 248.5
click at [820, 23] on div "Cuenta Editar perfil Cerrar sesión" at bounding box center [614, 21] width 903 height 42
